Goal: Task Accomplishment & Management: Use online tool/utility

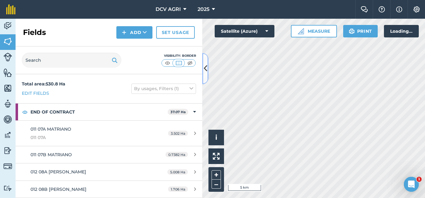
click at [207, 65] on icon at bounding box center [205, 68] width 3 height 11
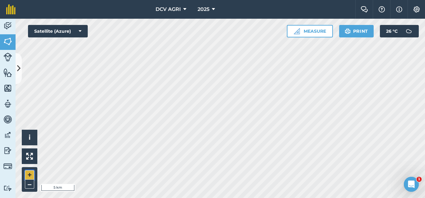
click at [31, 176] on button "+" at bounding box center [29, 174] width 9 height 9
click at [30, 173] on button "+" at bounding box center [29, 174] width 9 height 9
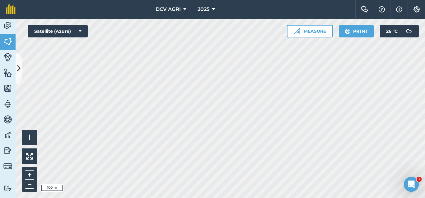
click at [25, 175] on div "+ –" at bounding box center [30, 179] width 16 height 25
click at [26, 174] on button "+" at bounding box center [29, 174] width 9 height 9
click at [201, 2] on div "DCV AGRI 2025 Farm Chat Help Info Settings DCV AGRI - 2025 Reproduced with the …" at bounding box center [212, 99] width 425 height 198
click at [363, 12] on div "DCV AGRI 2025 Farm Chat Help Info Settings DCV AGRI - 2025 Reproduced with the …" at bounding box center [212, 99] width 425 height 198
click at [33, 182] on button "–" at bounding box center [29, 183] width 9 height 9
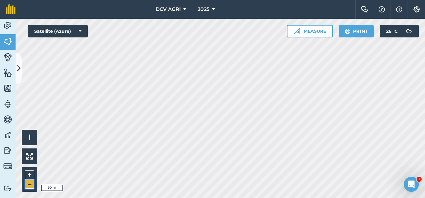
click at [33, 182] on button "–" at bounding box center [29, 183] width 9 height 9
click at [25, 175] on button "+" at bounding box center [29, 174] width 9 height 9
click at [27, 175] on button "+" at bounding box center [29, 174] width 9 height 9
click at [32, 185] on button "–" at bounding box center [29, 183] width 9 height 9
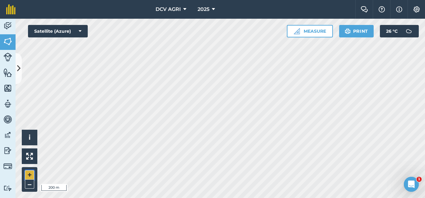
click at [30, 174] on button "+" at bounding box center [29, 174] width 9 height 9
